Goal: Task Accomplishment & Management: Complete application form

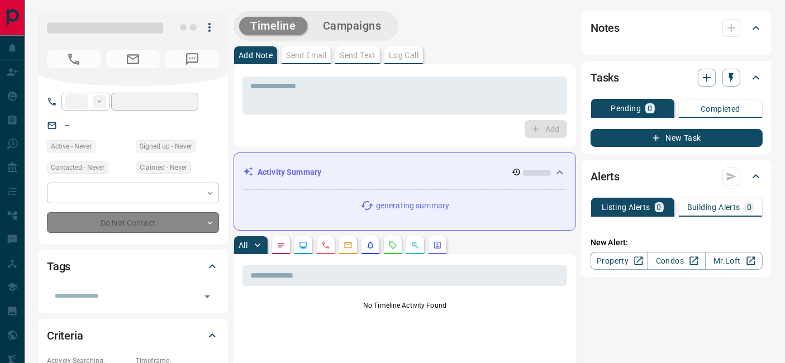
type input "**"
type input "**********"
type input "*"
type input "**********"
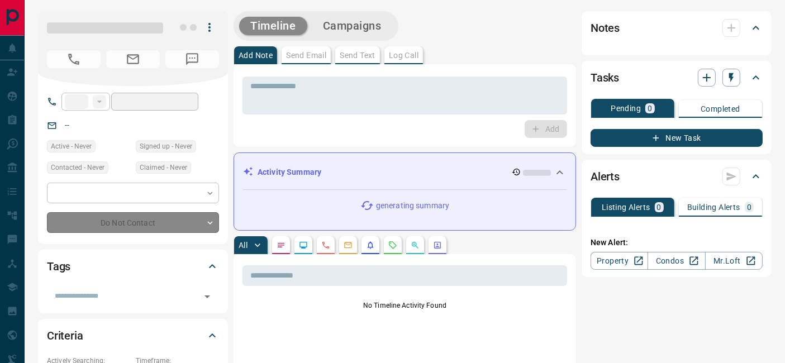
type input "*******"
type input "*"
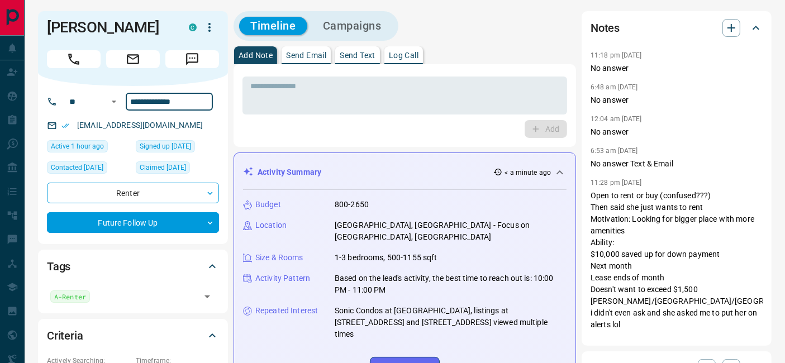
click at [198, 102] on input "**********" at bounding box center [169, 102] width 87 height 18
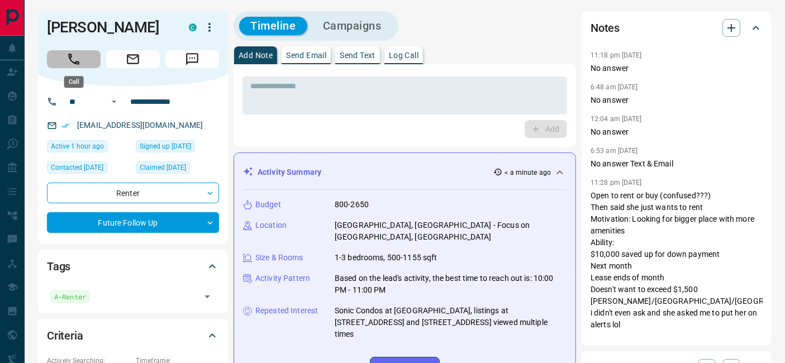
click at [63, 63] on button "Call" at bounding box center [74, 59] width 54 height 18
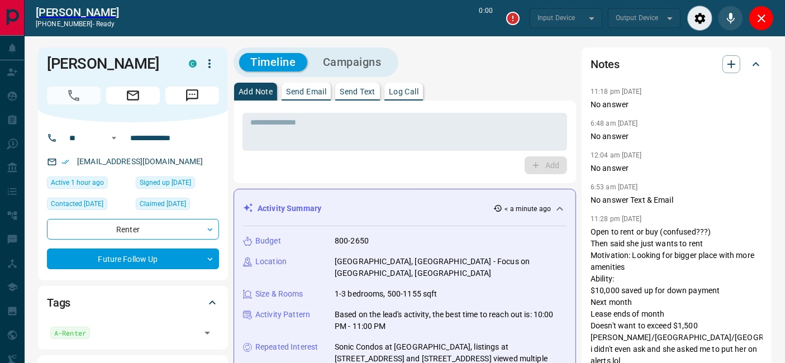
type input "*******"
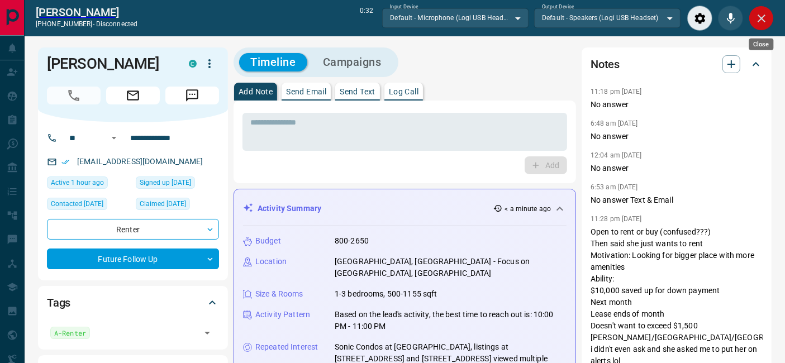
click at [764, 16] on icon "Close" at bounding box center [761, 18] width 13 height 13
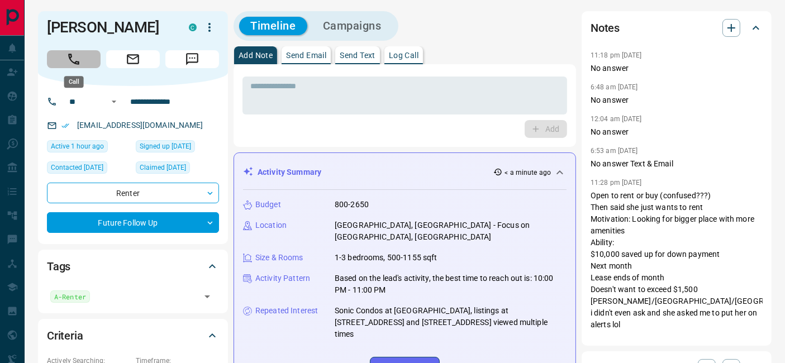
click at [82, 64] on button "Call" at bounding box center [74, 59] width 54 height 18
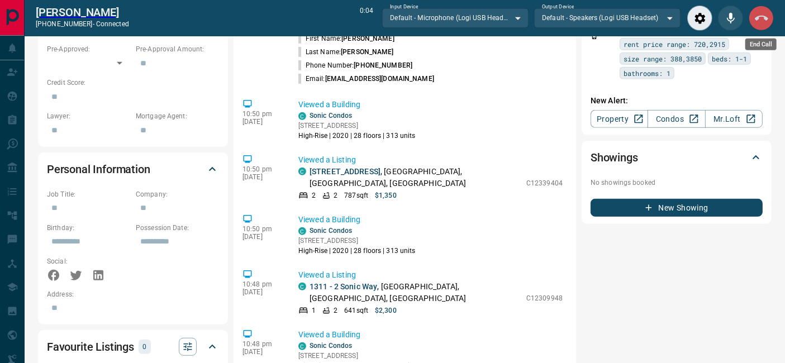
click at [766, 20] on icon "End Call" at bounding box center [761, 18] width 13 height 13
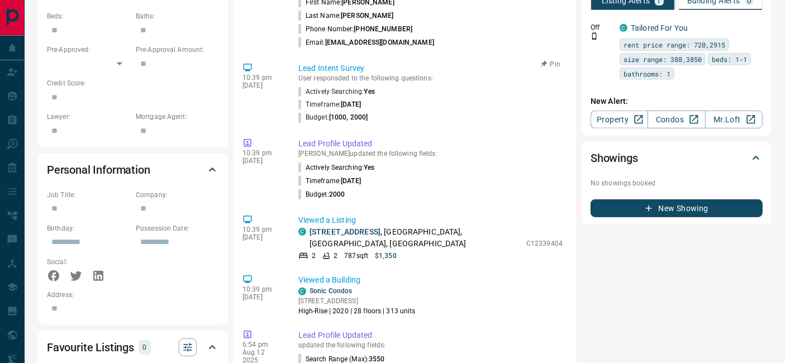
scroll to position [684, 0]
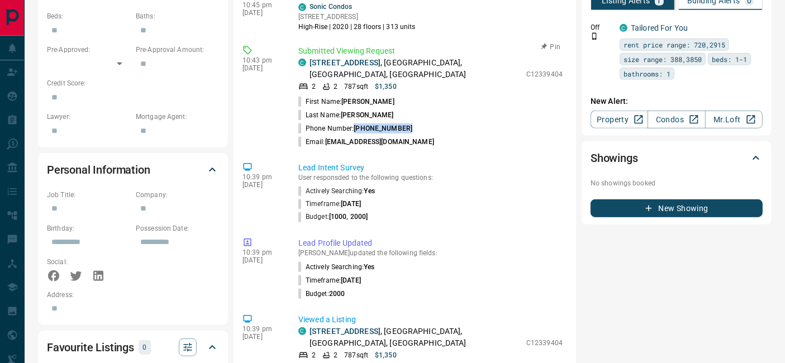
drag, startPoint x: 355, startPoint y: 106, endPoint x: 414, endPoint y: 101, distance: 58.9
click at [414, 122] on li "Phone Number: [PHONE_NUMBER]" at bounding box center [430, 128] width 264 height 13
copy span "[PHONE_NUMBER]"
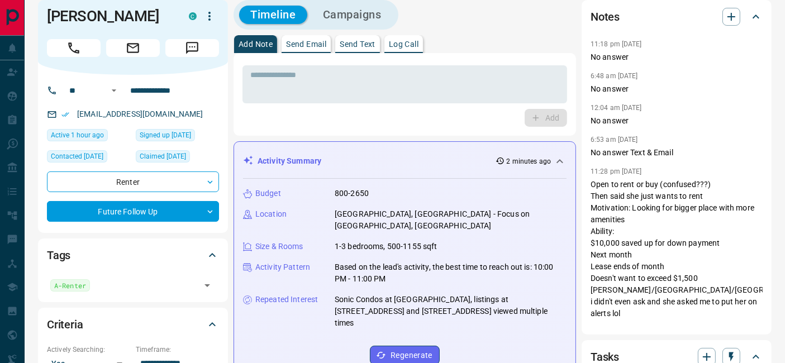
scroll to position [0, 0]
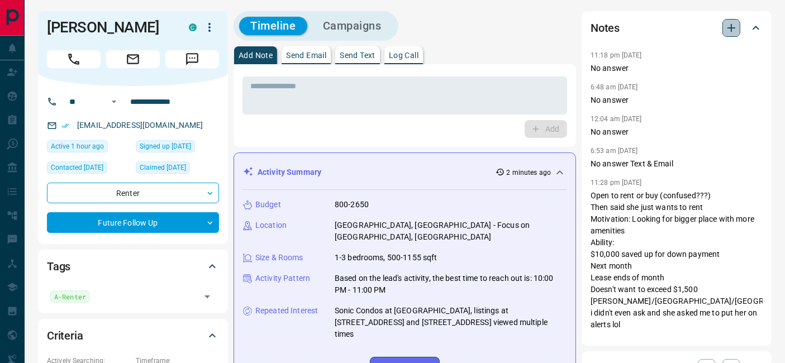
click at [731, 35] on button "button" at bounding box center [731, 28] width 18 height 18
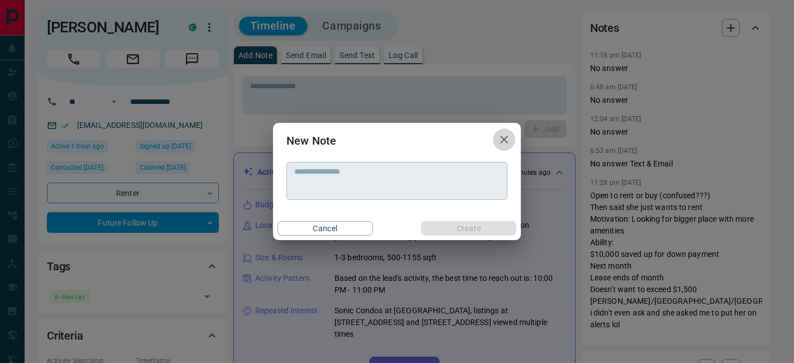
drag, startPoint x: 509, startPoint y: 142, endPoint x: 506, endPoint y: 176, distance: 33.7
click at [509, 142] on icon "button" at bounding box center [504, 139] width 13 height 13
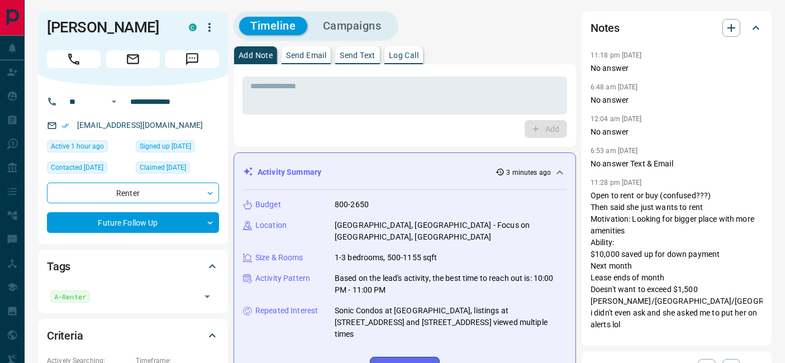
click at [442, 142] on div "* ​ Add" at bounding box center [405, 105] width 342 height 83
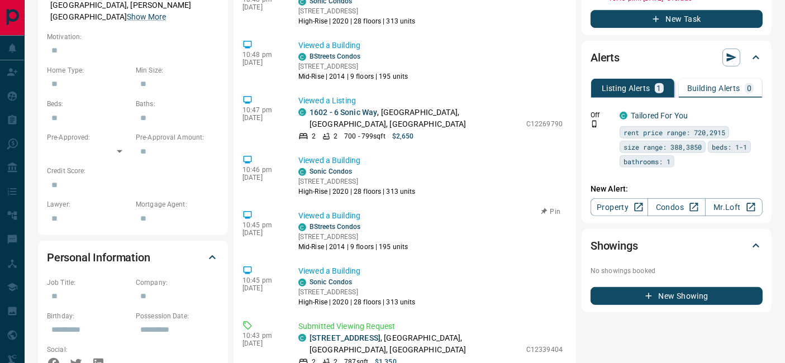
scroll to position [621, 0]
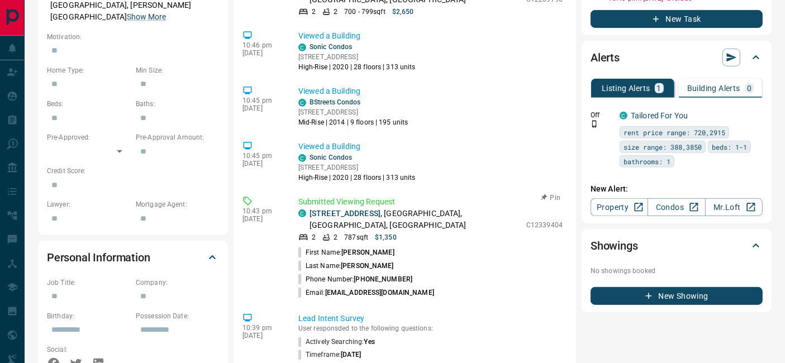
drag, startPoint x: 327, startPoint y: 268, endPoint x: 432, endPoint y: 266, distance: 105.6
click at [429, 286] on li "Email: [EMAIL_ADDRESS][DOMAIN_NAME]" at bounding box center [430, 292] width 264 height 13
copy span "[EMAIL_ADDRESS][DOMAIN_NAME]"
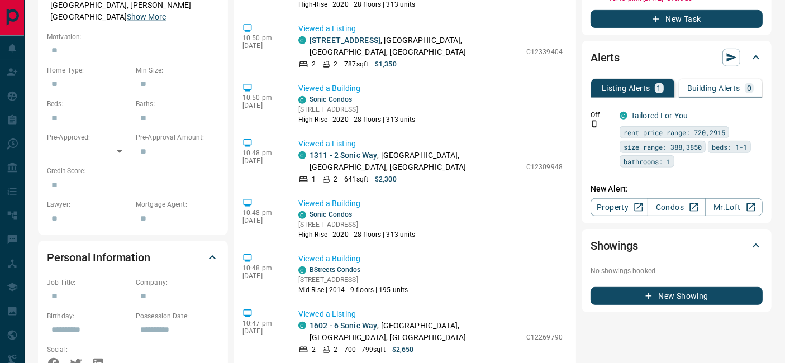
scroll to position [248, 0]
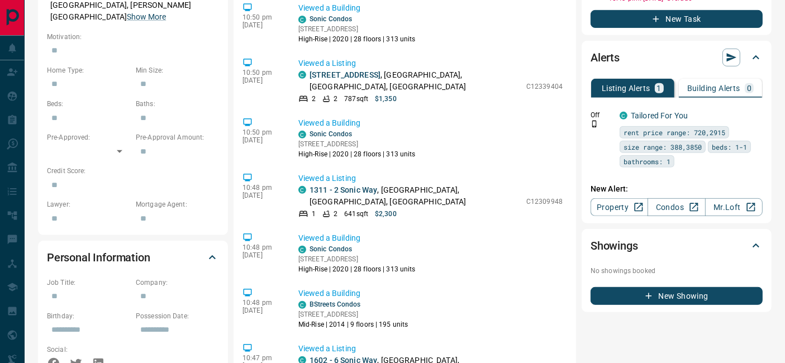
click at [592, 333] on div "Notes 11:18 pm [DATE] No answer 6:48 am [DATE] No answer 12:04 am [DATE] No ans…" at bounding box center [677, 194] width 190 height 1358
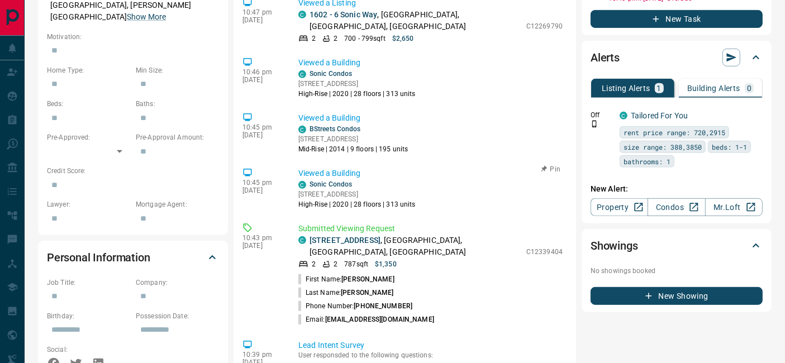
scroll to position [621, 0]
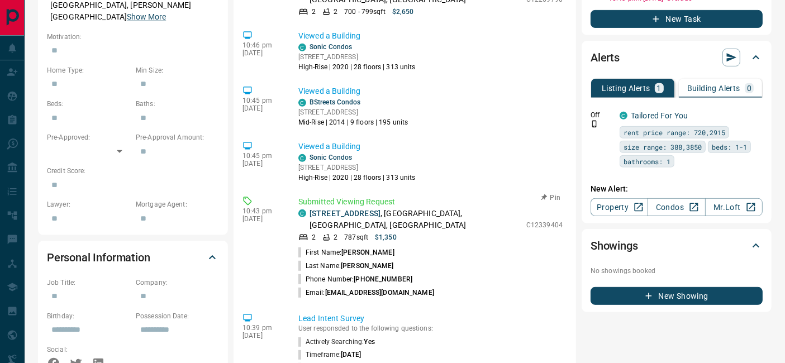
drag, startPoint x: 327, startPoint y: 266, endPoint x: 437, endPoint y: 265, distance: 110.1
click at [437, 286] on li "Email: [EMAIL_ADDRESS][DOMAIN_NAME]" at bounding box center [430, 292] width 264 height 13
copy span "[EMAIL_ADDRESS][DOMAIN_NAME]"
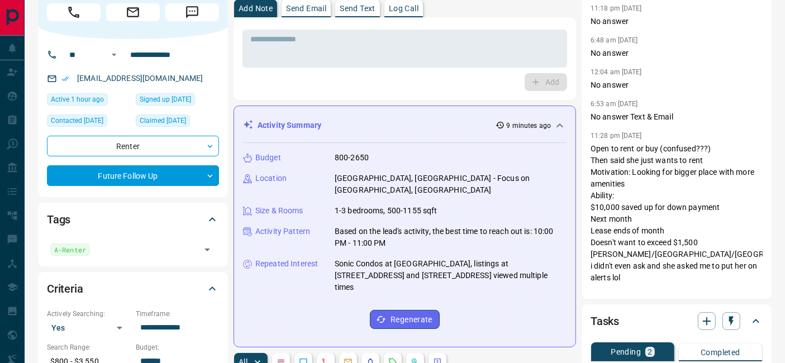
scroll to position [0, 0]
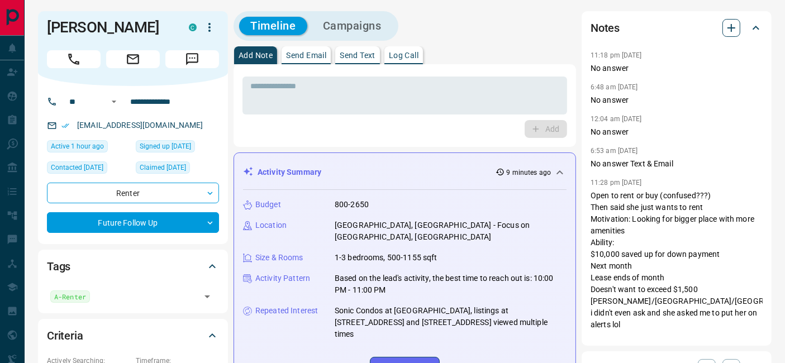
click at [731, 23] on icon "button" at bounding box center [731, 27] width 13 height 13
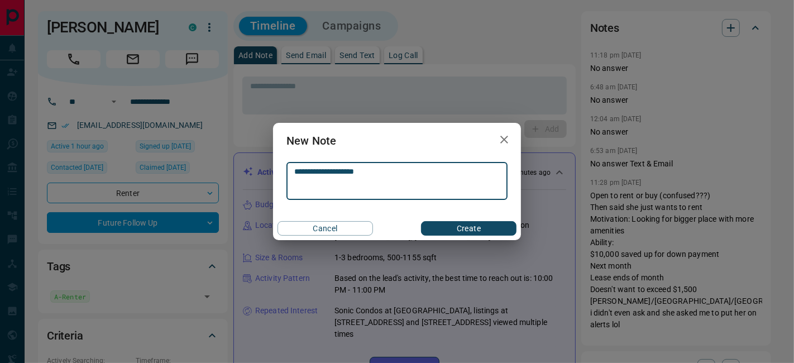
type textarea "**********"
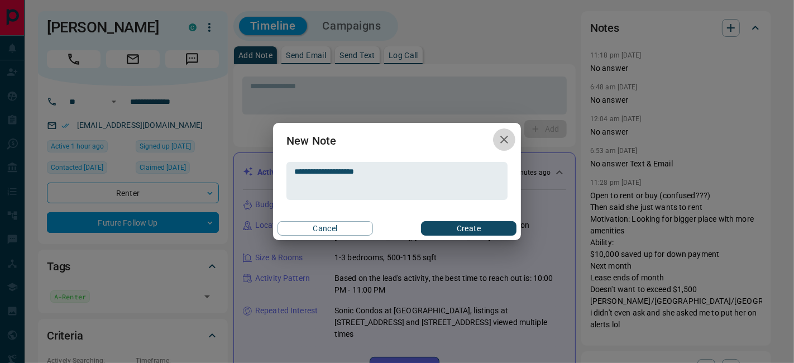
click at [511, 138] on button "button" at bounding box center [504, 139] width 22 height 23
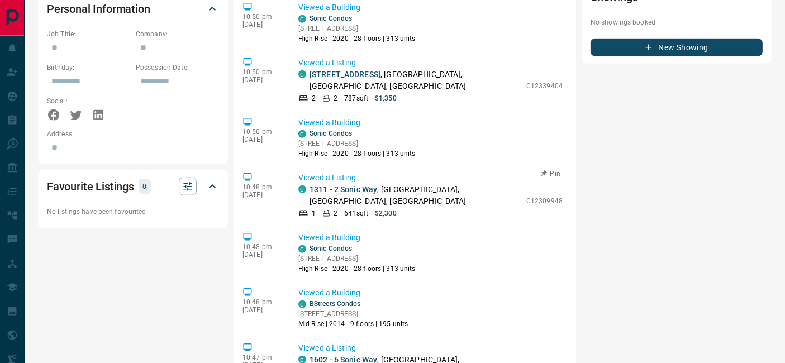
scroll to position [372, 0]
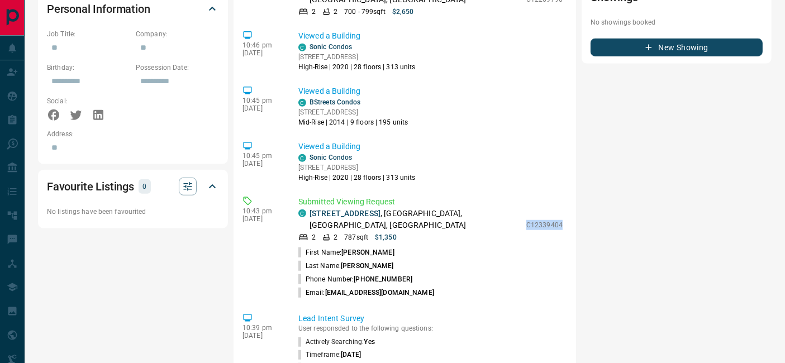
drag, startPoint x: 515, startPoint y: 200, endPoint x: 576, endPoint y: 202, distance: 60.9
click at [576, 202] on div "​ 12:32 am [DATE] Phone Call - Outgoing [PERSON_NAME] called [PERSON_NAME] Call…" at bounding box center [405, 148] width 342 height 951
copy p "C12339404"
click at [353, 209] on link "[STREET_ADDRESS]" at bounding box center [345, 213] width 71 height 9
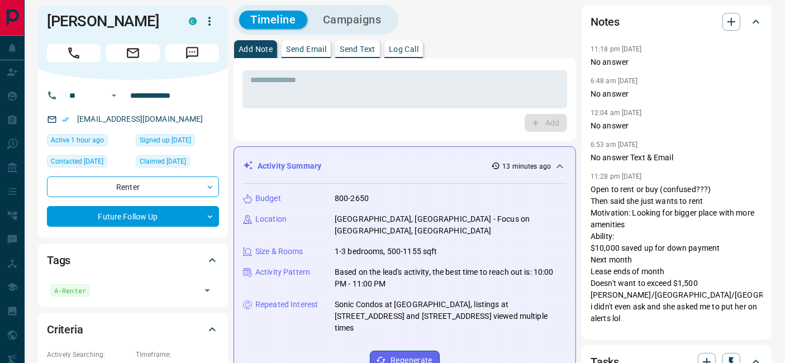
scroll to position [0, 0]
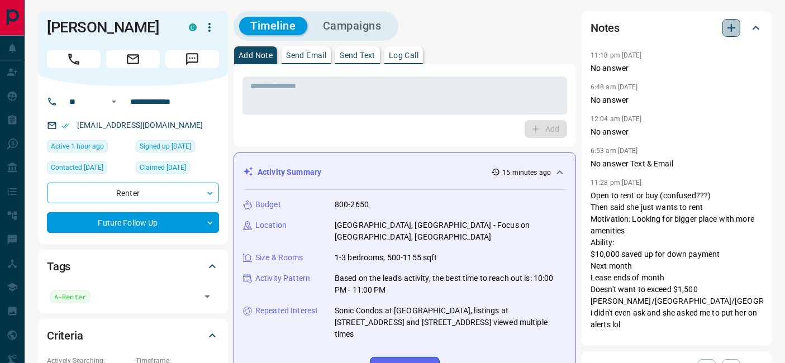
click at [731, 25] on icon "button" at bounding box center [731, 27] width 13 height 13
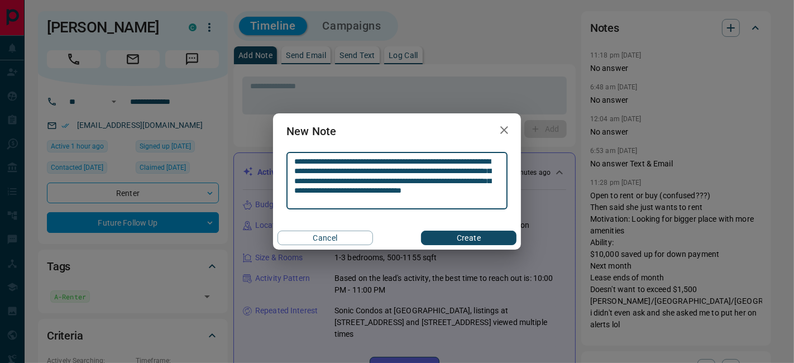
type textarea "**********"
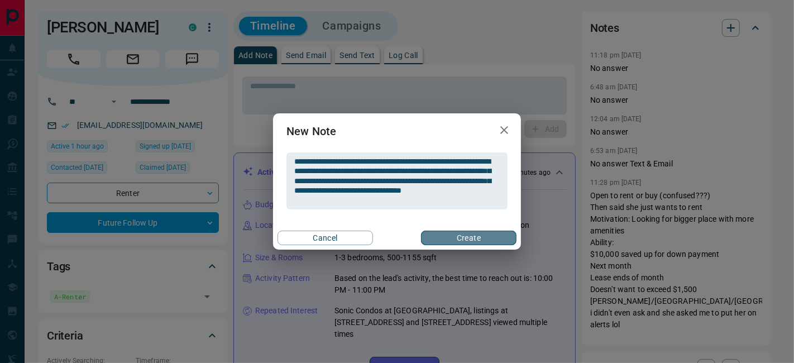
click at [466, 239] on button "Create" at bounding box center [469, 238] width 96 height 15
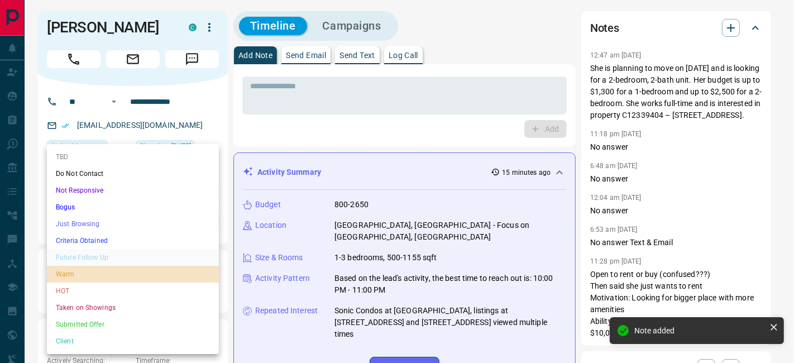
click at [89, 278] on li "Warm" at bounding box center [133, 274] width 172 height 17
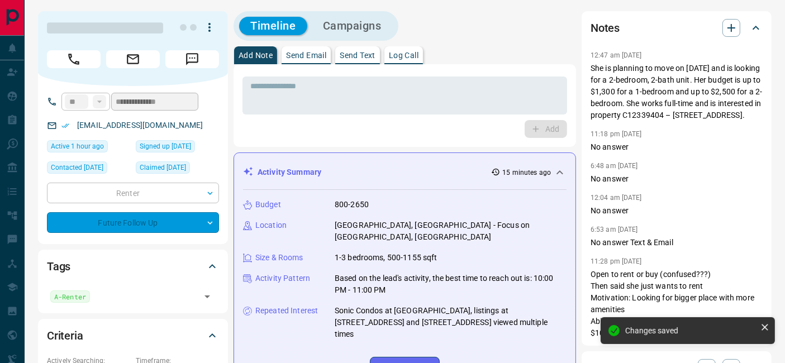
type input "*"
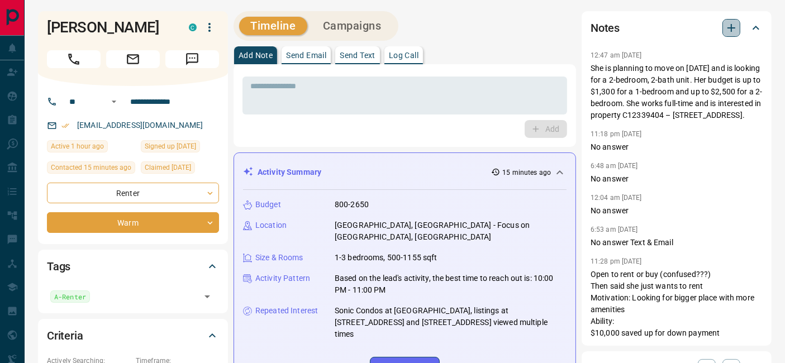
click at [737, 25] on icon "button" at bounding box center [731, 27] width 13 height 13
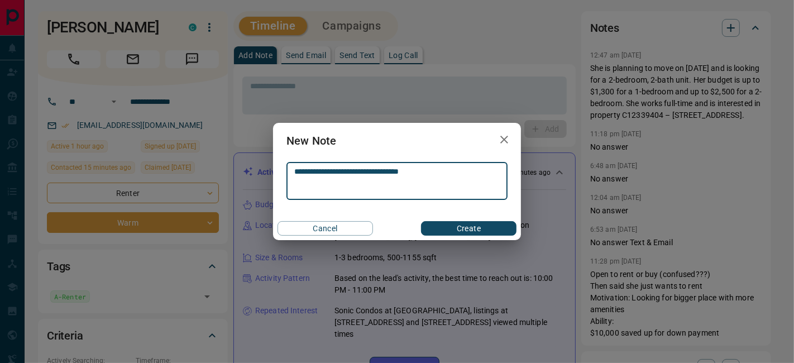
type textarea "**********"
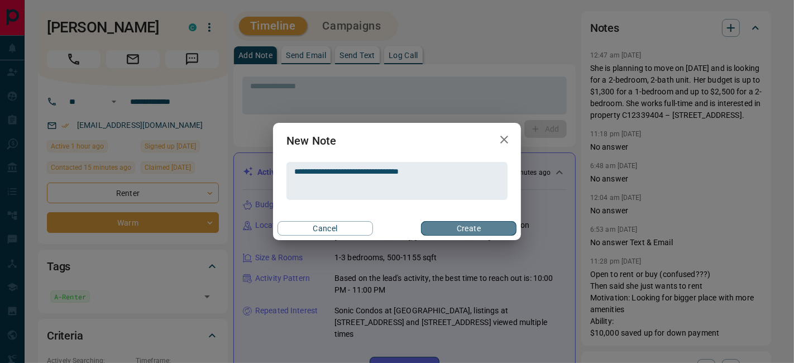
click at [468, 234] on button "Create" at bounding box center [469, 228] width 96 height 15
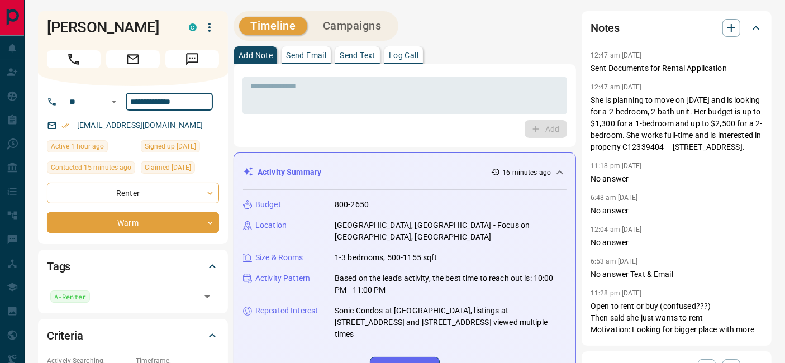
click at [170, 104] on input "**********" at bounding box center [169, 102] width 87 height 18
drag, startPoint x: 183, startPoint y: 101, endPoint x: 106, endPoint y: 102, distance: 77.1
click at [106, 102] on div "**********" at bounding box center [128, 102] width 135 height 18
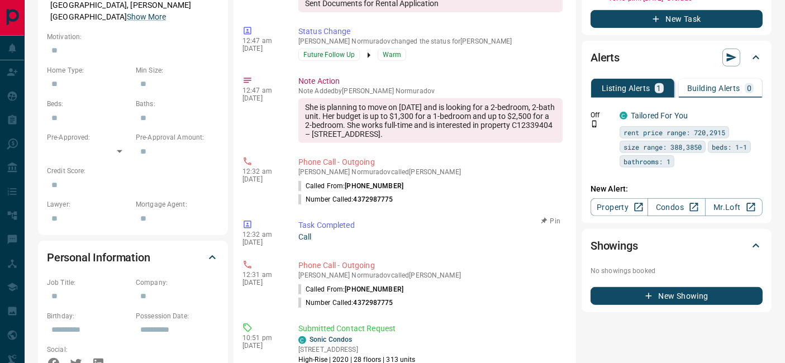
scroll to position [124, 0]
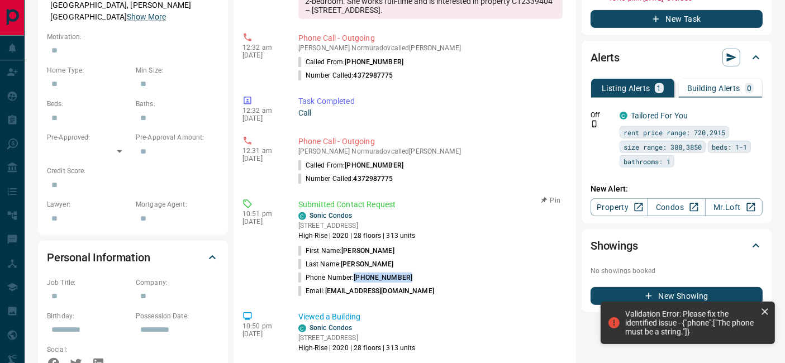
drag, startPoint x: 355, startPoint y: 253, endPoint x: 403, endPoint y: 255, distance: 48.1
click at [403, 271] on li "Phone Number: [PHONE_NUMBER]" at bounding box center [430, 277] width 264 height 13
copy span "[PHONE_NUMBER]"
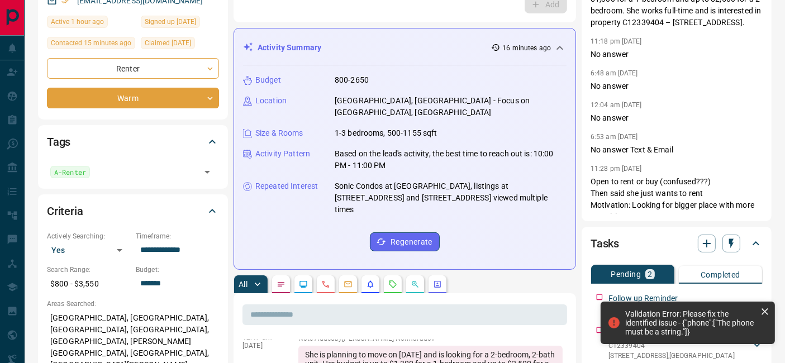
scroll to position [0, 0]
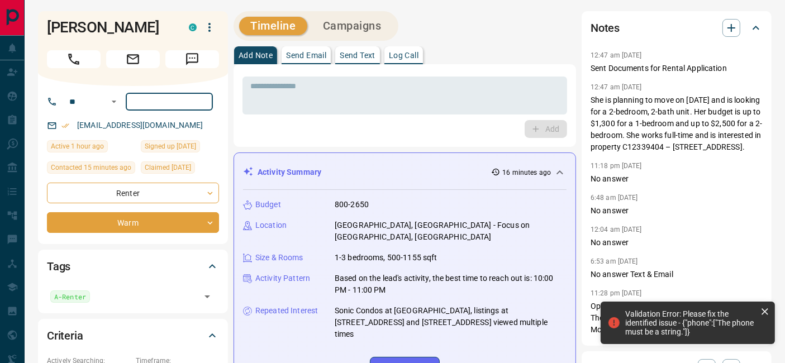
click at [158, 95] on input "tel" at bounding box center [169, 102] width 87 height 18
paste input "**********"
click at [306, 129] on div "Add" at bounding box center [404, 129] width 325 height 18
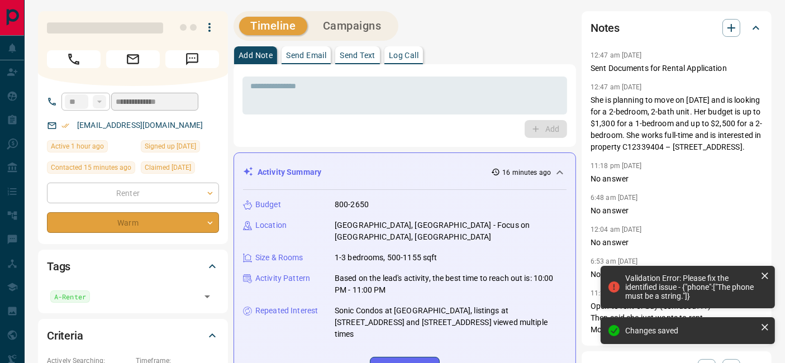
type input "**********"
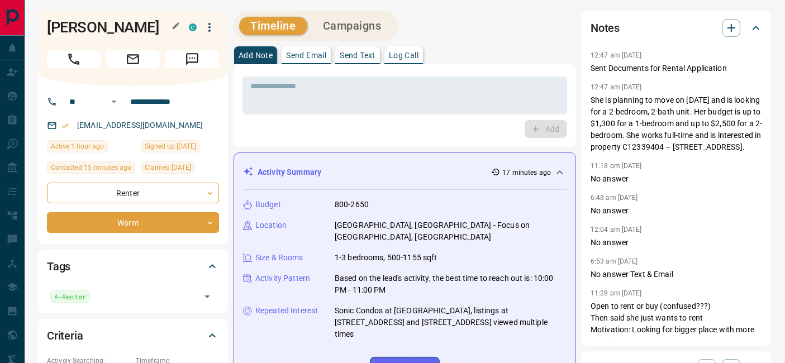
drag, startPoint x: 158, startPoint y: 25, endPoint x: 110, endPoint y: 28, distance: 48.2
click at [109, 27] on h1 "[PERSON_NAME]" at bounding box center [109, 27] width 125 height 18
click at [284, 130] on div "Add" at bounding box center [404, 129] width 325 height 18
drag, startPoint x: 158, startPoint y: 31, endPoint x: 44, endPoint y: 34, distance: 113.4
click at [44, 34] on div "[PERSON_NAME]" at bounding box center [133, 48] width 190 height 75
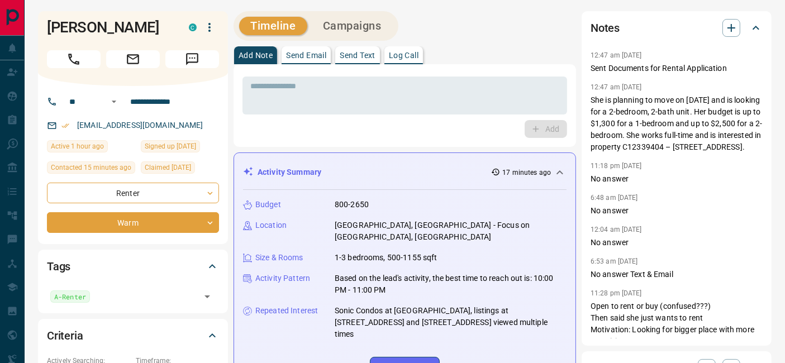
copy h1 "[PERSON_NAME]"
drag, startPoint x: 185, startPoint y: 102, endPoint x: 127, endPoint y: 102, distance: 57.5
click at [127, 102] on input "**********" at bounding box center [169, 102] width 87 height 18
drag, startPoint x: 589, startPoint y: 99, endPoint x: 730, endPoint y: 155, distance: 151.7
click at [730, 155] on div "Notes 12:47 am [DATE] Sent Documents for Rental Application 12:47 am [DATE] Pin…" at bounding box center [677, 178] width 190 height 335
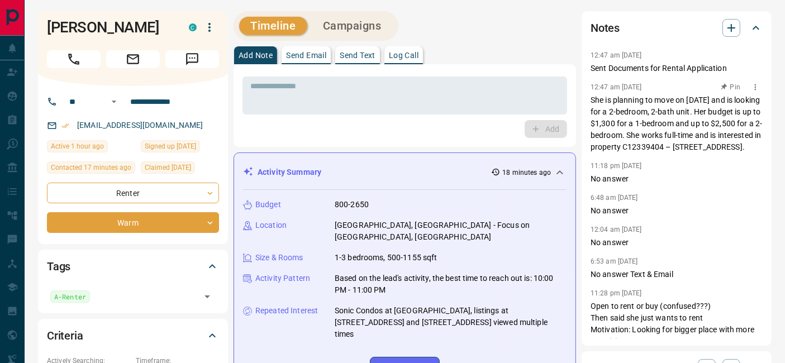
copy p "She is planning to move on [DATE] and is looking for a 2-bedroom, 2-bath unit. …"
click at [426, 123] on div "Add" at bounding box center [404, 129] width 325 height 18
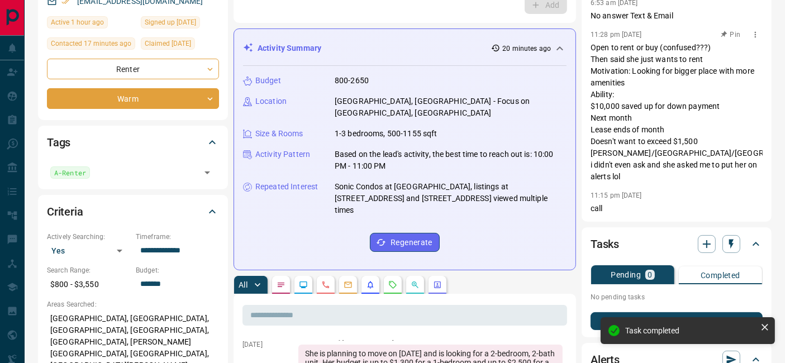
scroll to position [213, 0]
click at [708, 243] on icon "button" at bounding box center [706, 243] width 13 height 13
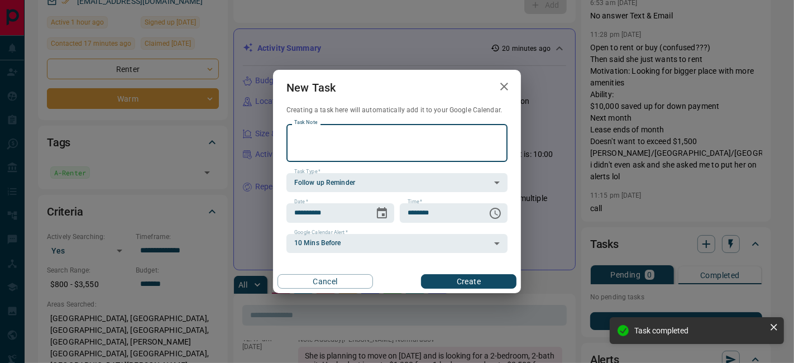
click at [404, 142] on textarea "Task Note" at bounding box center [397, 143] width 206 height 28
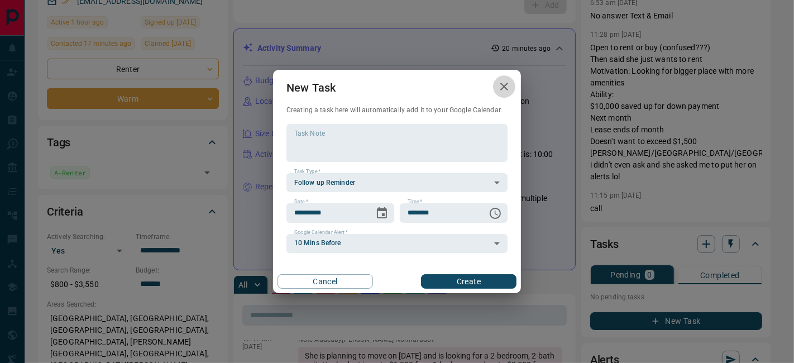
click at [501, 85] on icon "button" at bounding box center [504, 86] width 13 height 13
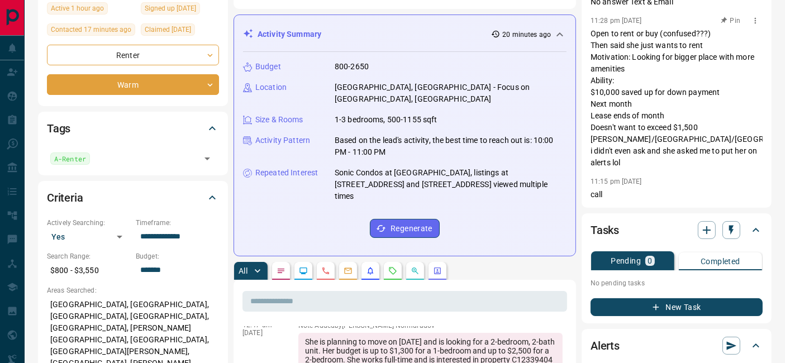
scroll to position [248, 0]
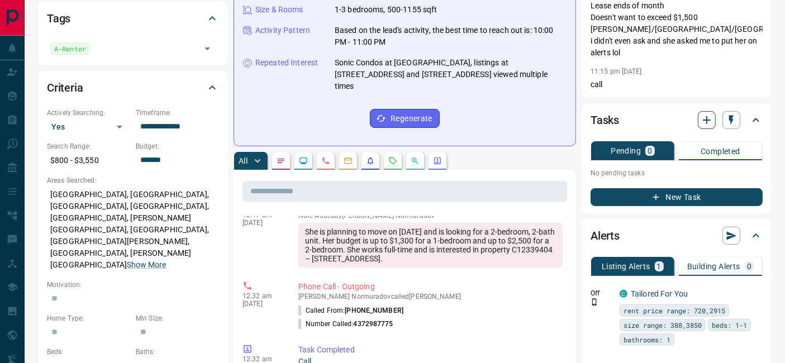
click at [710, 117] on icon "button" at bounding box center [706, 119] width 13 height 13
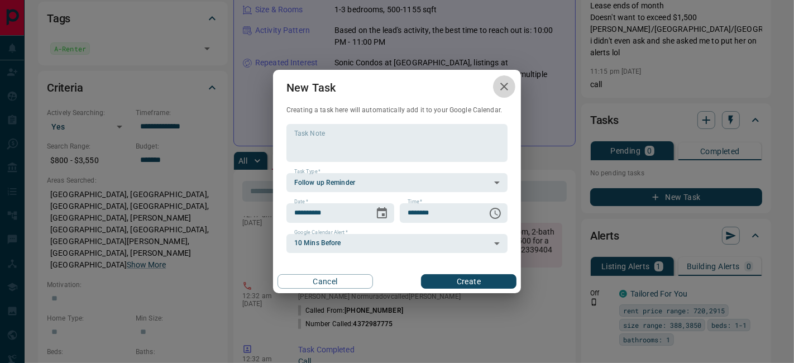
drag, startPoint x: 503, startPoint y: 88, endPoint x: 617, endPoint y: 116, distance: 117.8
click at [503, 88] on icon "button" at bounding box center [505, 87] width 8 height 8
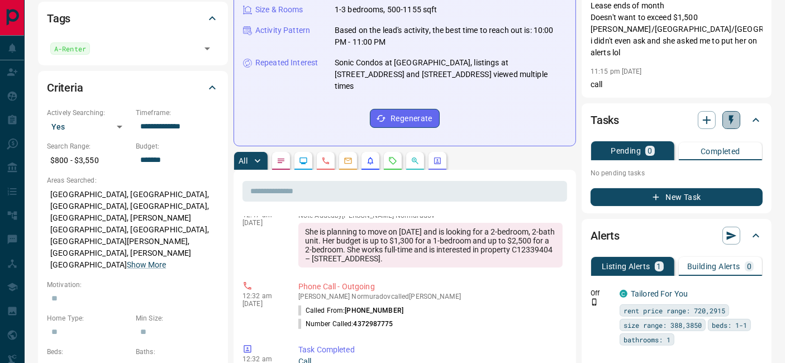
click at [731, 120] on icon "button" at bounding box center [731, 120] width 4 height 9
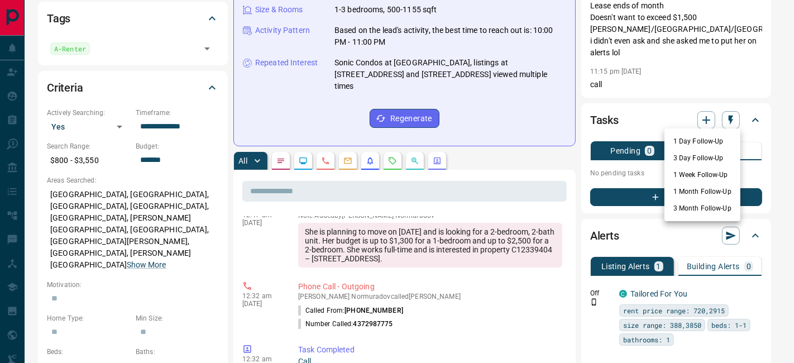
click at [705, 140] on li "1 Day Follow-Up" at bounding box center [703, 141] width 76 height 17
